Goal: Navigation & Orientation: Find specific page/section

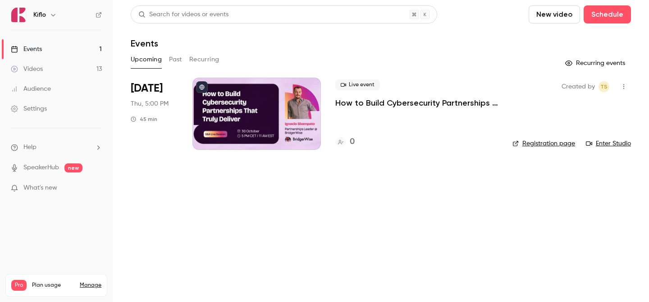
click at [72, 68] on link "Videos 13" at bounding box center [56, 69] width 113 height 20
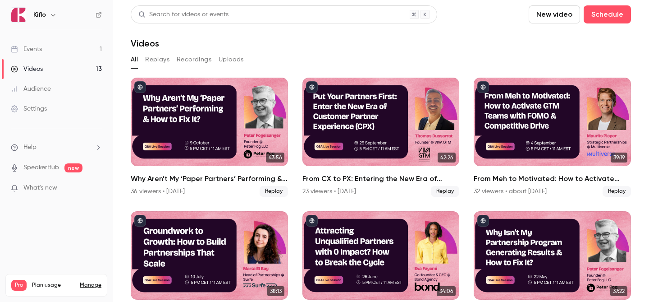
click at [72, 48] on link "Events 1" at bounding box center [56, 49] width 113 height 20
